Goal: Information Seeking & Learning: Learn about a topic

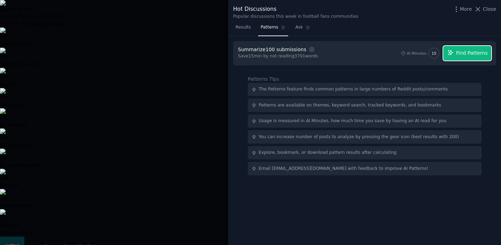
click at [459, 51] on span "Find Patterns" at bounding box center [472, 52] width 32 height 7
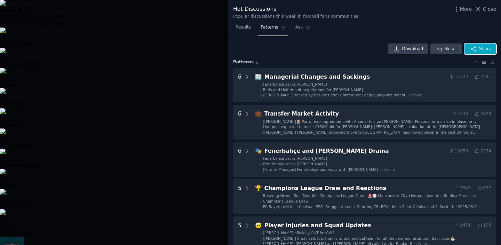
click at [473, 48] on icon "button" at bounding box center [473, 49] width 6 height 6
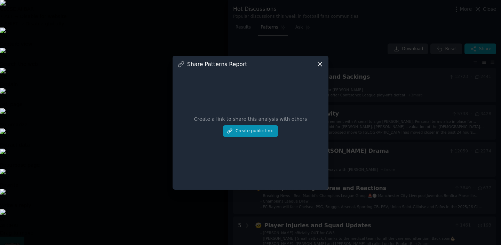
click at [321, 64] on icon at bounding box center [319, 63] width 7 height 7
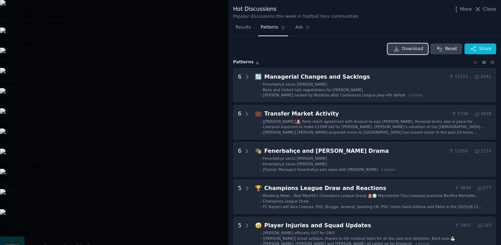
click at [406, 49] on span "Download" at bounding box center [412, 49] width 21 height 6
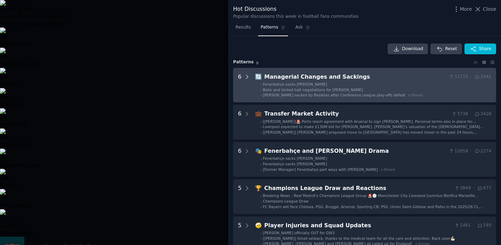
click at [246, 76] on icon at bounding box center [247, 77] width 6 height 6
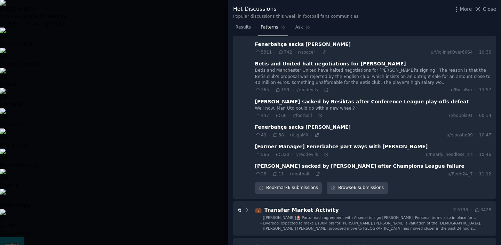
scroll to position [48, 0]
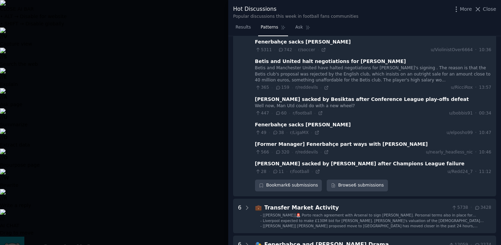
click at [185, 136] on div at bounding box center [250, 122] width 501 height 245
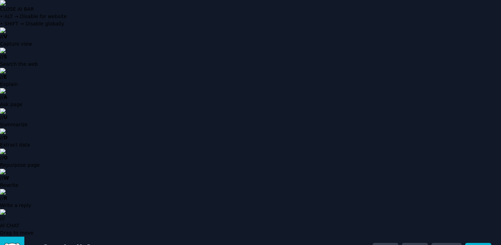
click at [37, 244] on icon at bounding box center [36, 248] width 7 height 7
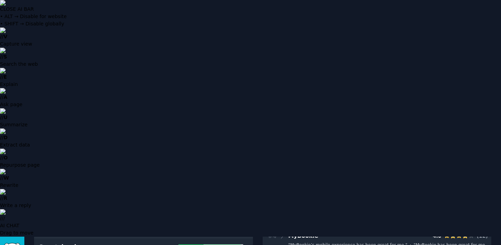
scroll to position [150, 0]
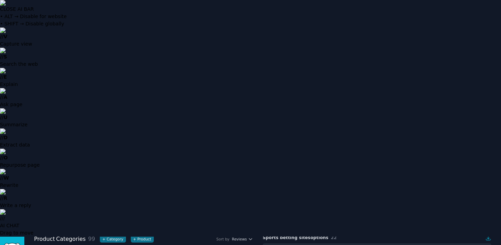
scroll to position [42, 0]
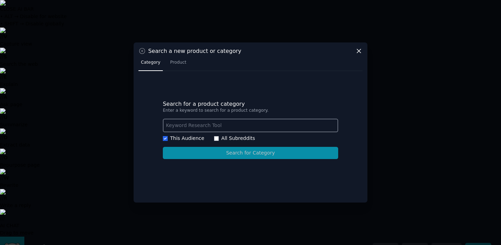
click at [361, 50] on icon at bounding box center [358, 50] width 7 height 7
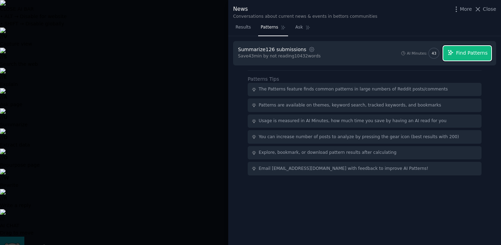
click at [465, 53] on span "Find Patterns" at bounding box center [472, 52] width 32 height 7
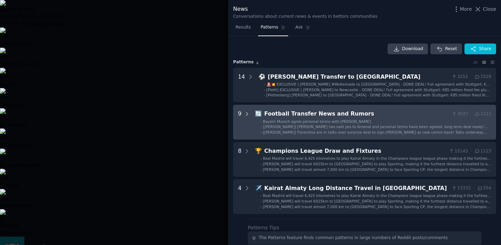
click at [247, 116] on icon at bounding box center [247, 114] width 6 height 6
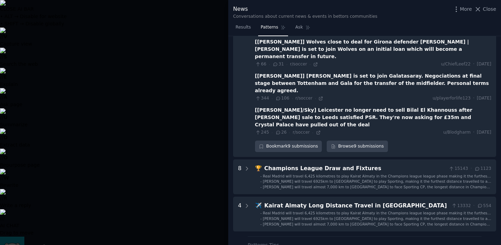
scroll to position [299, 0]
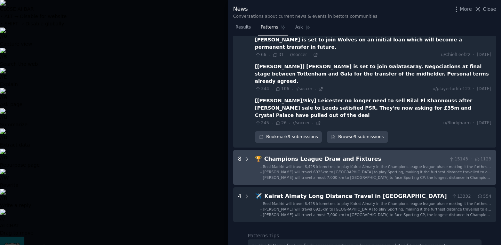
click at [246, 156] on icon at bounding box center [247, 159] width 6 height 6
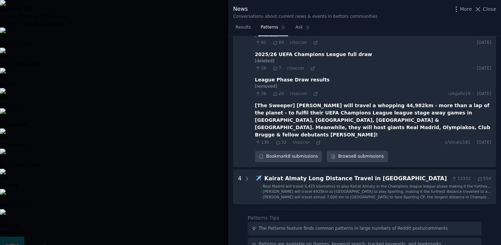
scroll to position [574, 0]
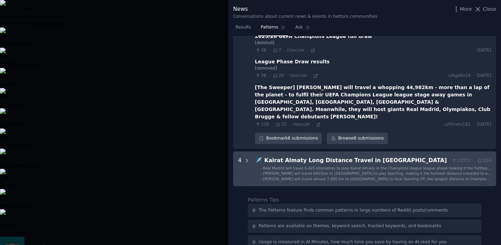
click at [247, 157] on icon at bounding box center [247, 160] width 6 height 6
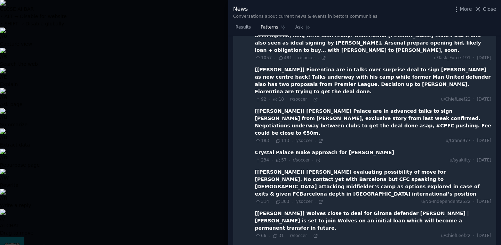
scroll to position [0, 0]
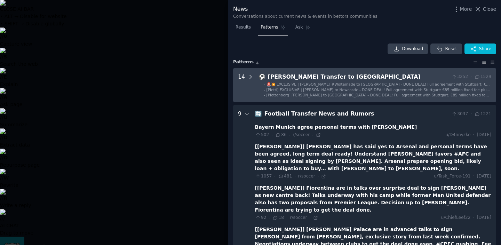
click at [249, 76] on icon at bounding box center [250, 77] width 6 height 6
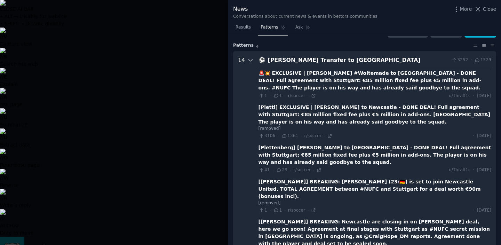
scroll to position [32, 0]
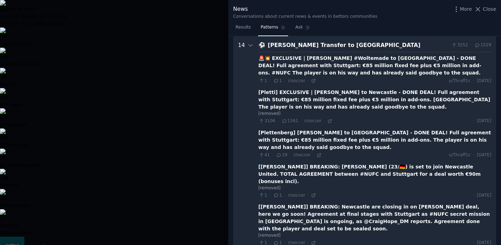
click at [202, 112] on div at bounding box center [250, 122] width 501 height 245
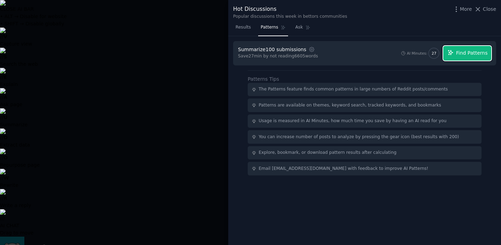
click at [480, 52] on span "Find Patterns" at bounding box center [472, 52] width 32 height 7
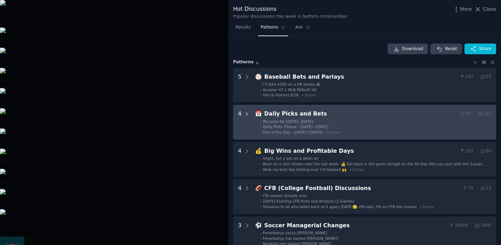
click at [248, 113] on icon at bounding box center [247, 114] width 6 height 6
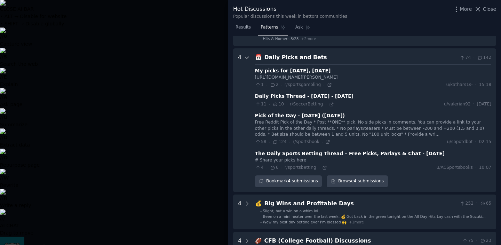
scroll to position [69, 0]
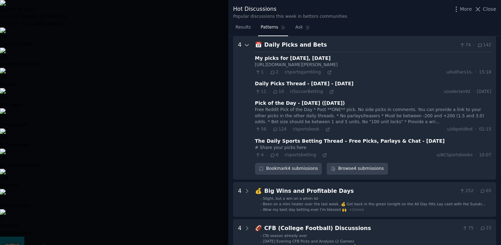
click at [246, 44] on icon at bounding box center [247, 45] width 6 height 6
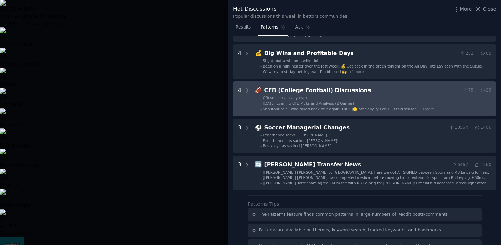
scroll to position [106, 0]
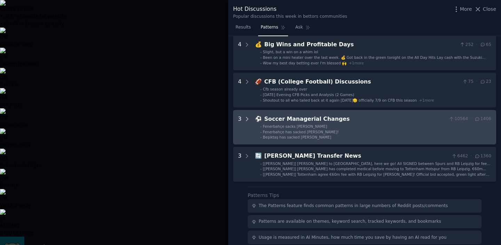
click at [247, 118] on icon at bounding box center [247, 119] width 6 height 6
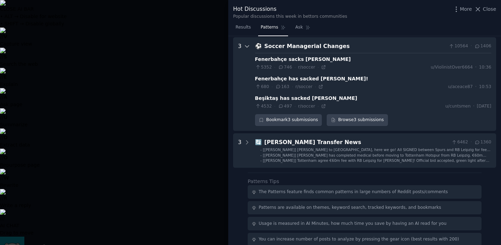
scroll to position [180, 0]
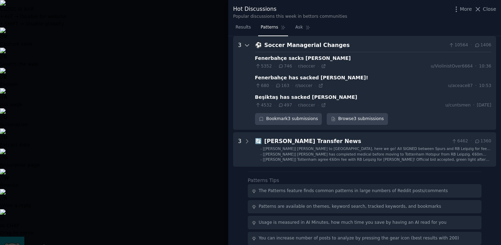
click at [246, 45] on icon at bounding box center [246, 45] width 3 height 2
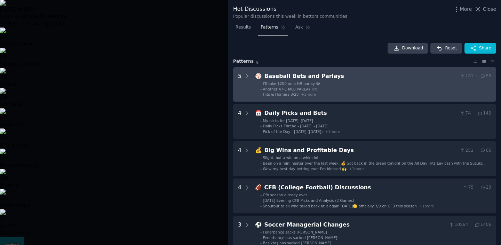
scroll to position [0, 0]
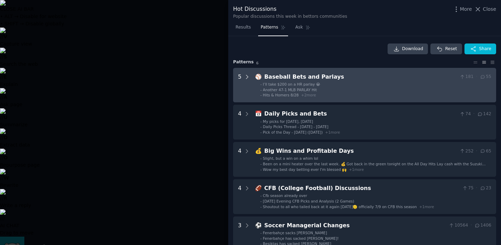
click at [247, 76] on icon at bounding box center [247, 76] width 2 height 3
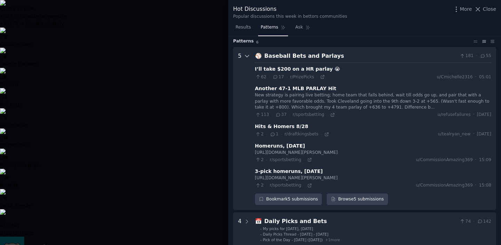
scroll to position [32, 0]
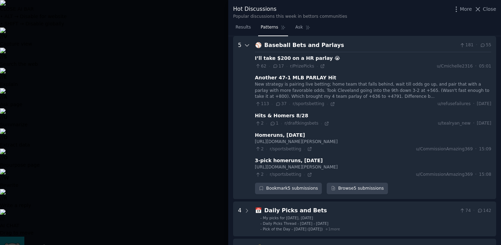
click at [245, 47] on icon at bounding box center [247, 45] width 6 height 6
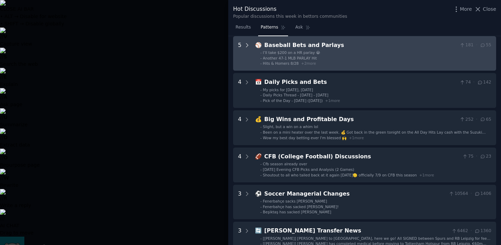
click at [245, 46] on icon at bounding box center [247, 45] width 6 height 6
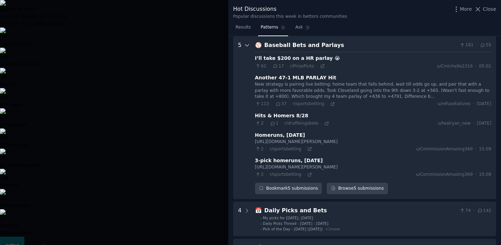
click at [245, 46] on icon at bounding box center [247, 45] width 6 height 6
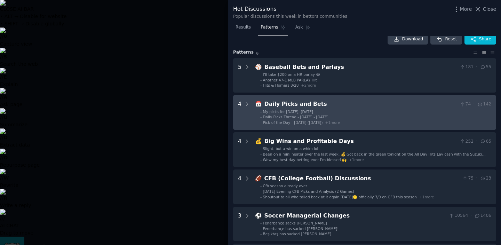
scroll to position [0, 0]
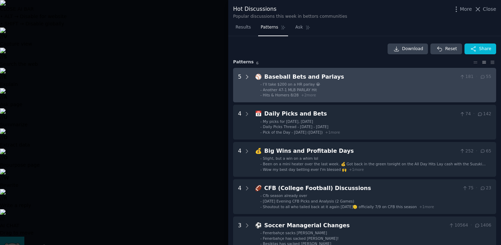
click at [249, 79] on icon at bounding box center [247, 77] width 6 height 6
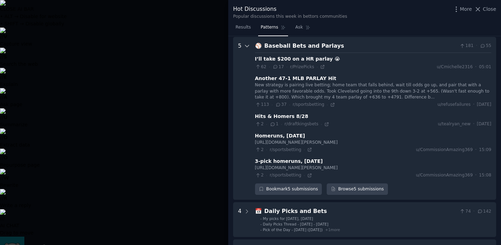
scroll to position [32, 0]
click at [245, 45] on icon at bounding box center [247, 45] width 6 height 6
